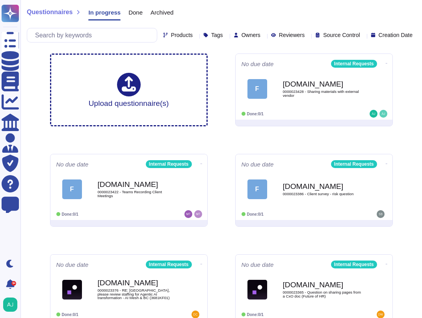
click at [404, 108] on div "Questionnaires In progress Done Archived Products Tags Owners Reviewers Source …" at bounding box center [220, 267] width 401 height 534
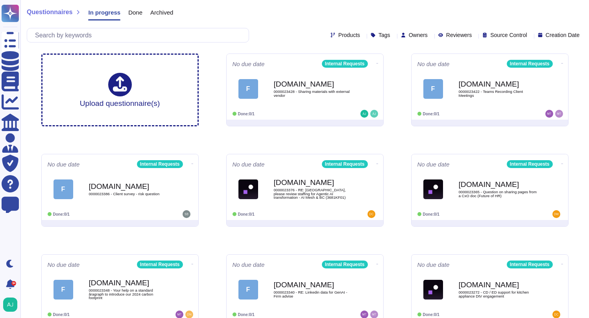
click at [269, 7] on div "Questionnaires In progress Done Archived" at bounding box center [305, 14] width 556 height 16
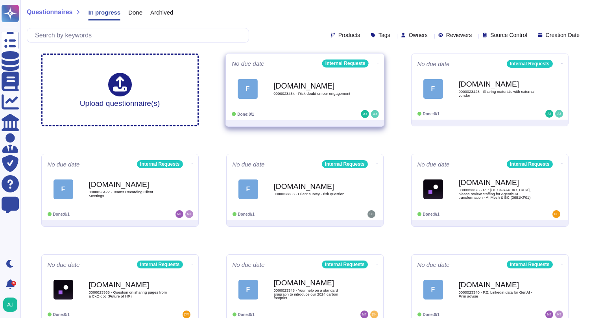
click at [368, 95] on span "F Force.com 0000023434 - Risk doubt on our engagement" at bounding box center [305, 89] width 146 height 32
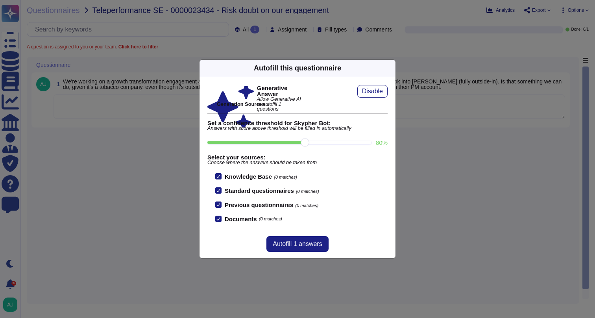
click at [163, 145] on div "Autofill this questionnaire Generative Answer Allow Generative AI to autofill 1…" at bounding box center [297, 159] width 595 height 318
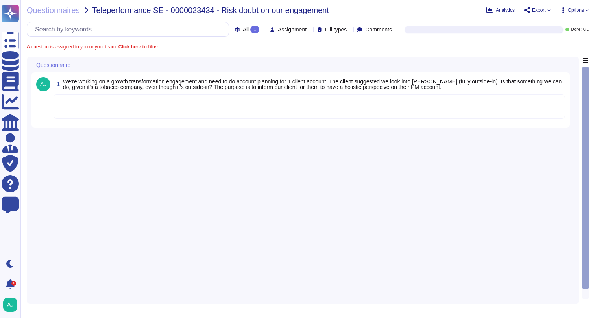
click at [206, 112] on textarea at bounding box center [310, 106] width 512 height 24
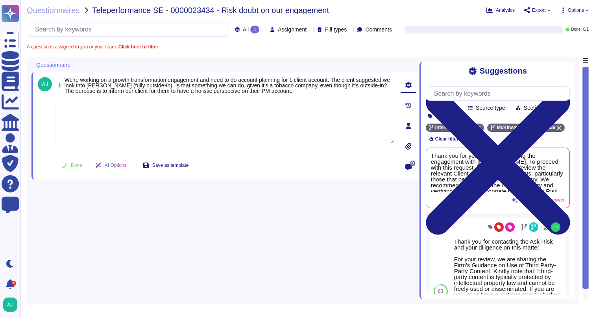
paste textarea "Thank you for the charge code. Given the urgency let me loop in our Client Serv…"
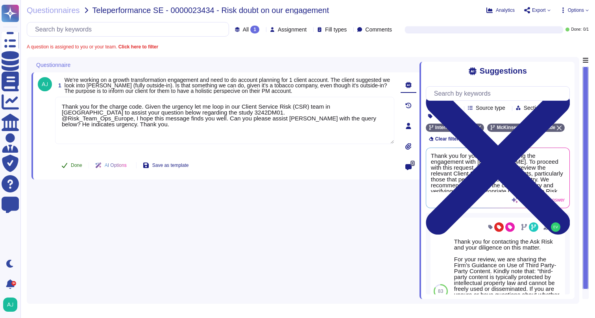
type textarea "Thank you for the charge code. Given the urgency let me loop in our Client Serv…"
click at [83, 164] on button "Done" at bounding box center [71, 165] width 33 height 16
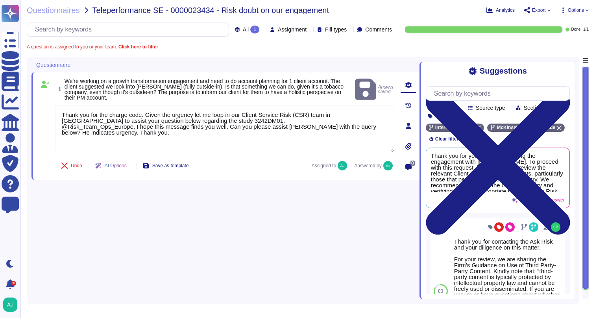
click at [65, 17] on div "Questionnaires Teleperformance SE - 0000023434 - Risk doubt on our engagement A…" at bounding box center [307, 159] width 575 height 318
click at [64, 13] on span "Questionnaires" at bounding box center [53, 10] width 53 height 8
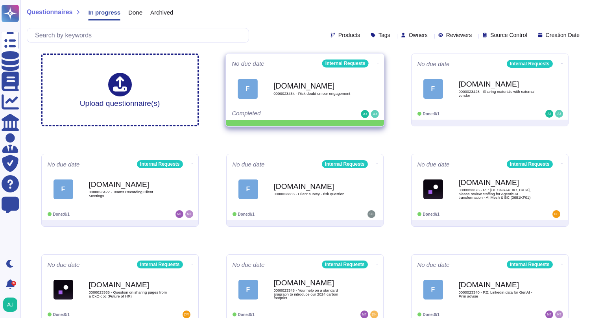
click at [377, 62] on icon at bounding box center [378, 63] width 2 height 2
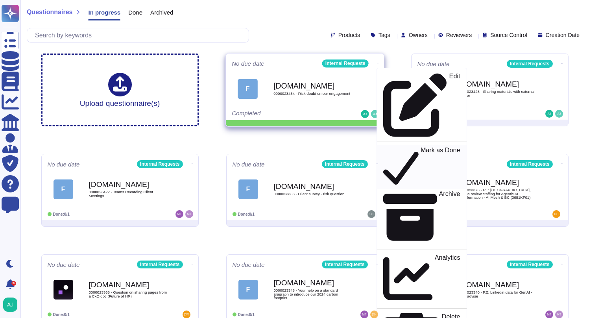
click at [420, 147] on p "Mark as Done" at bounding box center [440, 167] width 40 height 40
